Goal: Find specific page/section: Find specific page/section

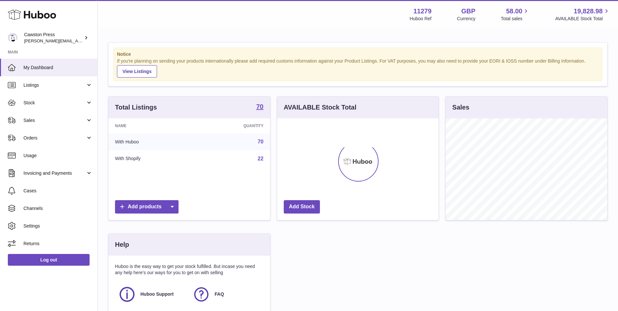
scroll to position [102, 161]
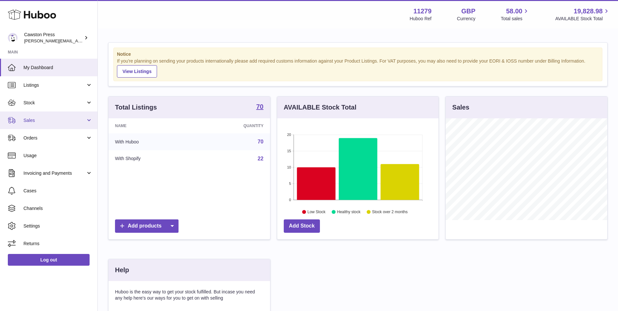
click at [31, 119] on span "Sales" at bounding box center [54, 120] width 62 height 6
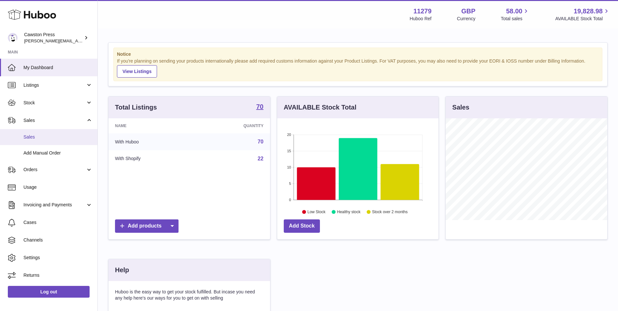
click at [35, 136] on span "Sales" at bounding box center [57, 137] width 69 height 6
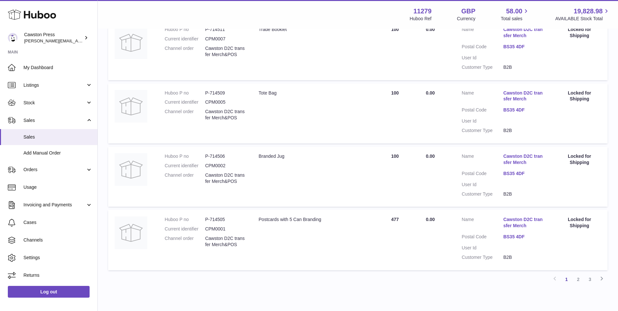
scroll to position [553, 0]
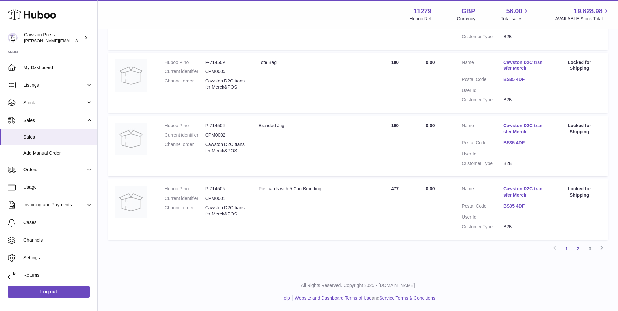
click at [578, 249] on link "2" at bounding box center [578, 249] width 12 height 12
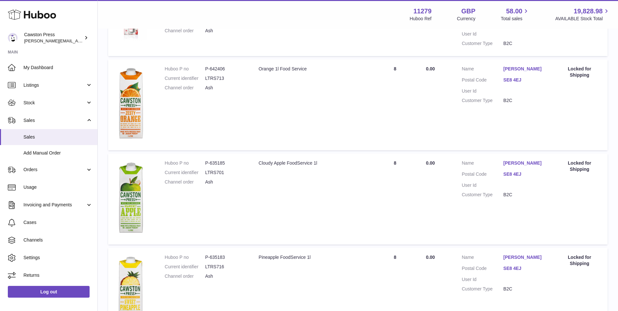
scroll to position [192, 0]
